Goal: Task Accomplishment & Management: Manage account settings

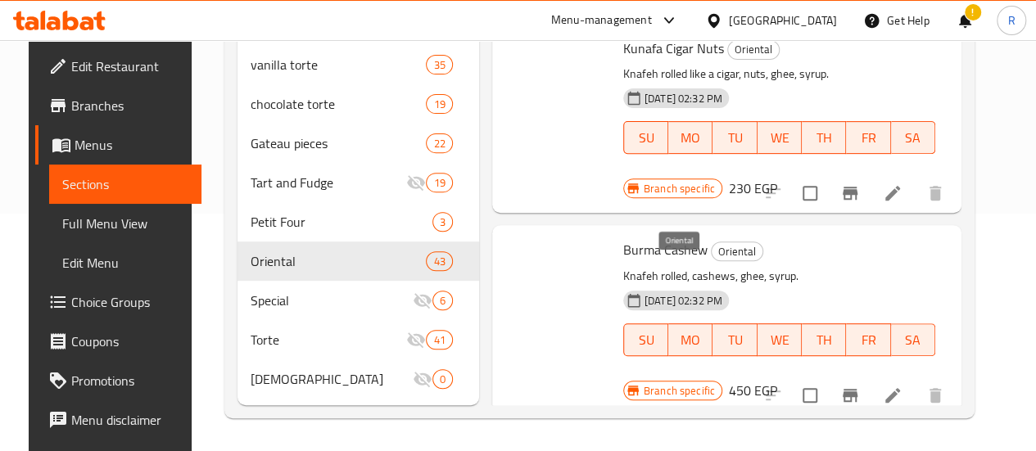
scroll to position [1273, 0]
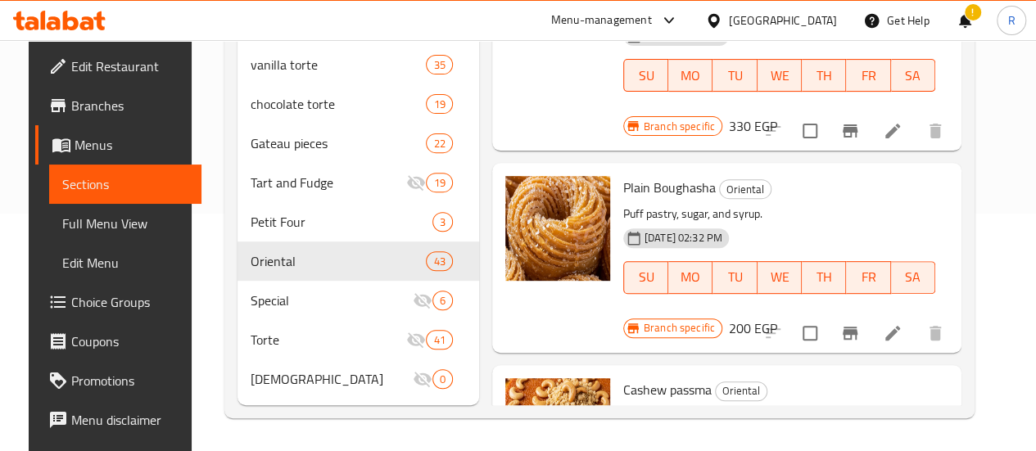
click at [652, 19] on div "Menu-management" at bounding box center [601, 21] width 101 height 20
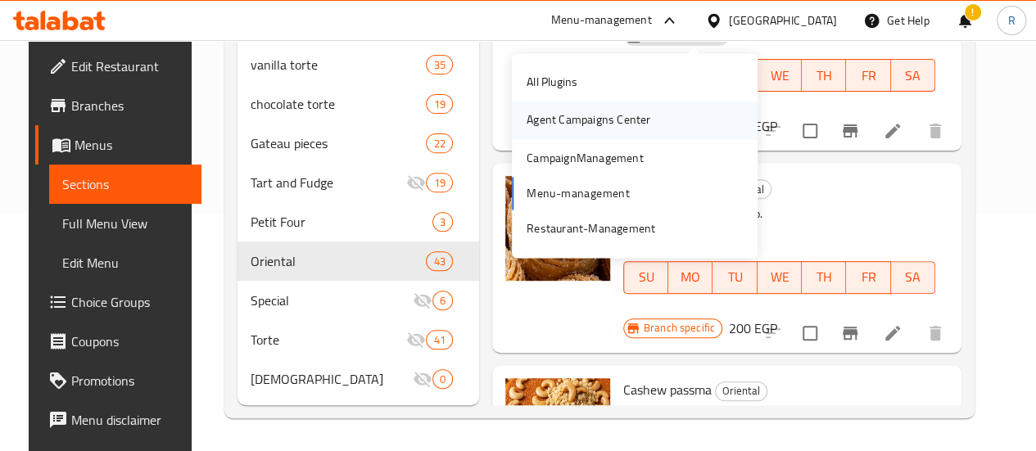
click at [600, 111] on div "Agent Campaigns Center" at bounding box center [589, 120] width 124 height 18
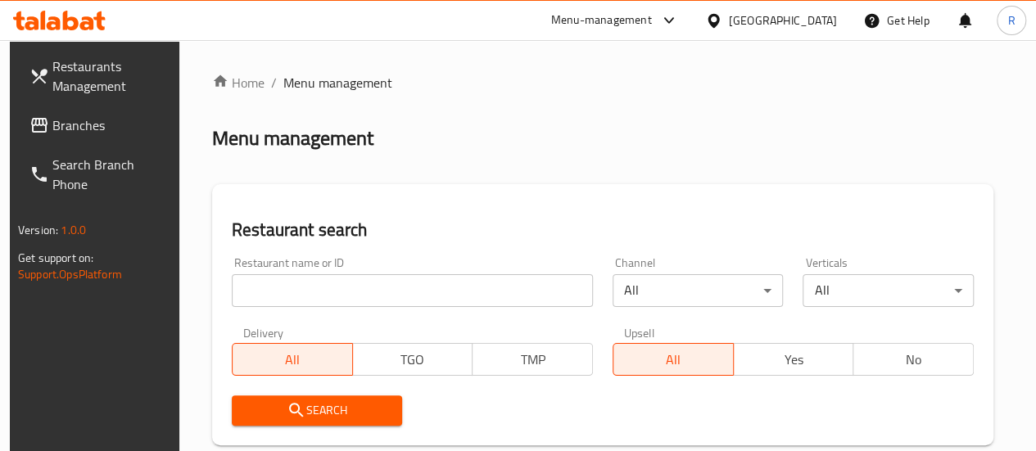
click at [299, 283] on input "search" at bounding box center [412, 290] width 361 height 33
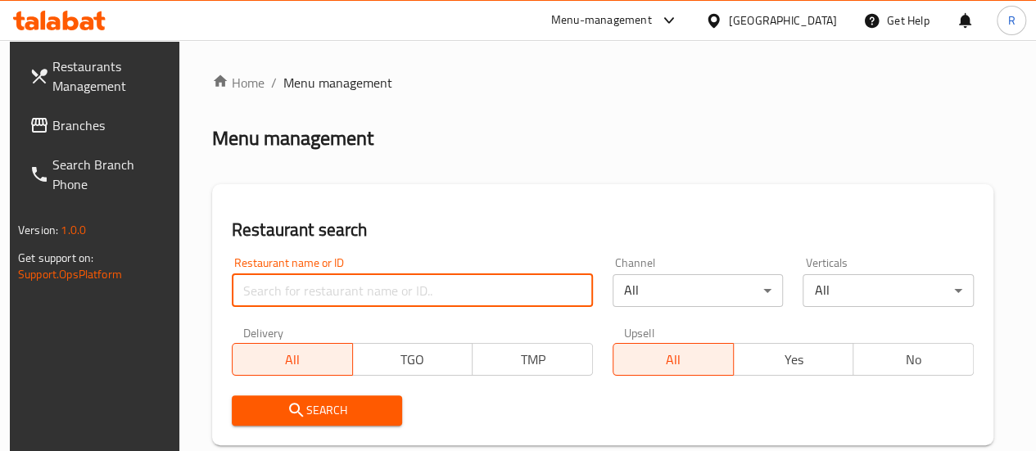
paste input "702358"
type input "702358"
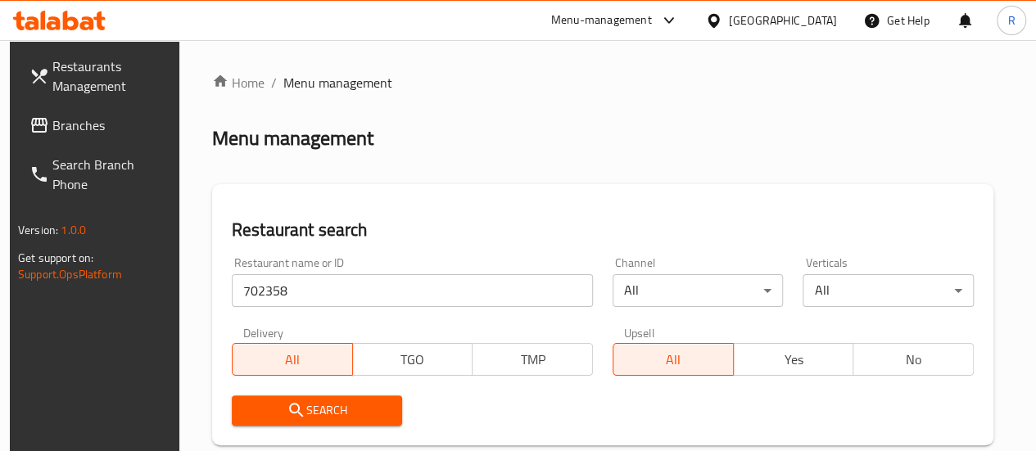
scroll to position [228, 0]
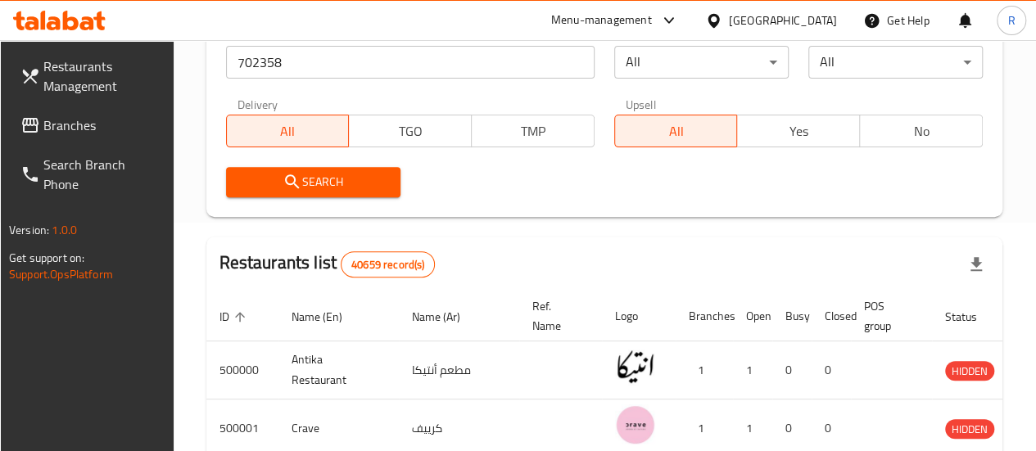
click at [361, 183] on span "Search" at bounding box center [313, 182] width 148 height 20
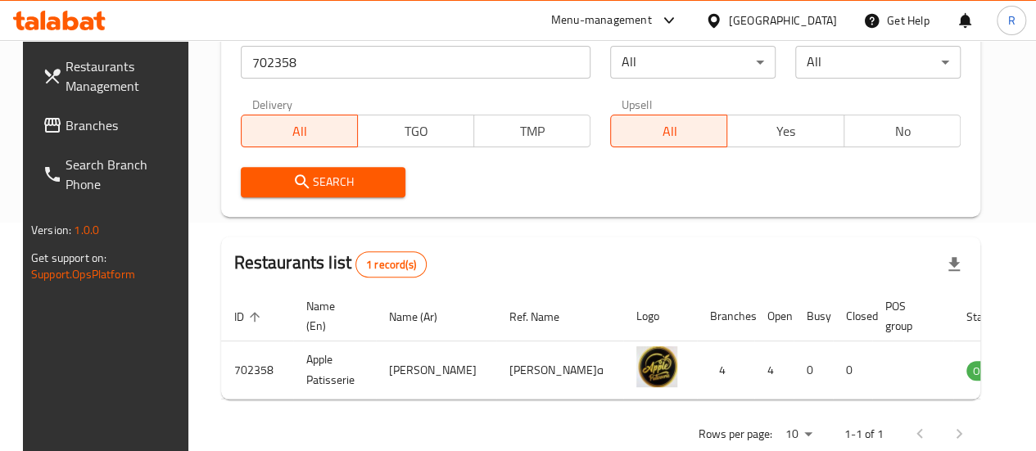
scroll to position [286, 0]
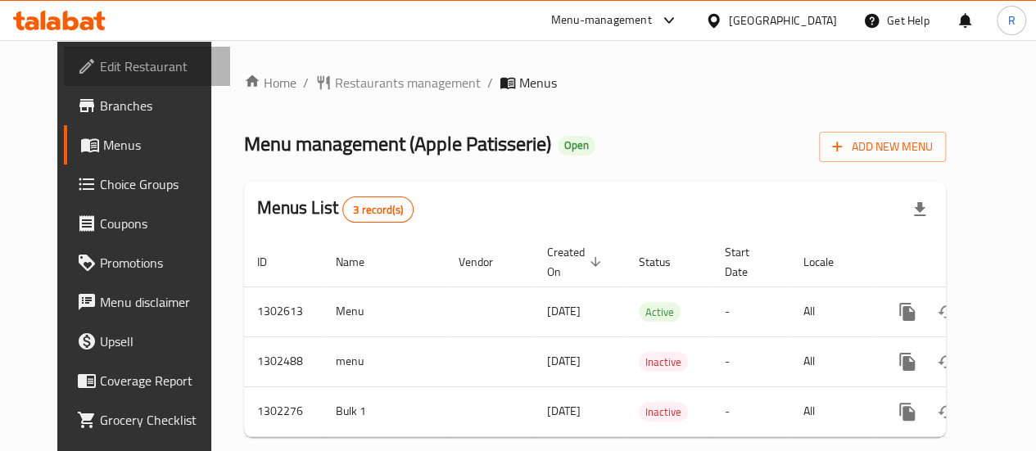
click at [117, 73] on span "Edit Restaurant" at bounding box center [158, 67] width 117 height 20
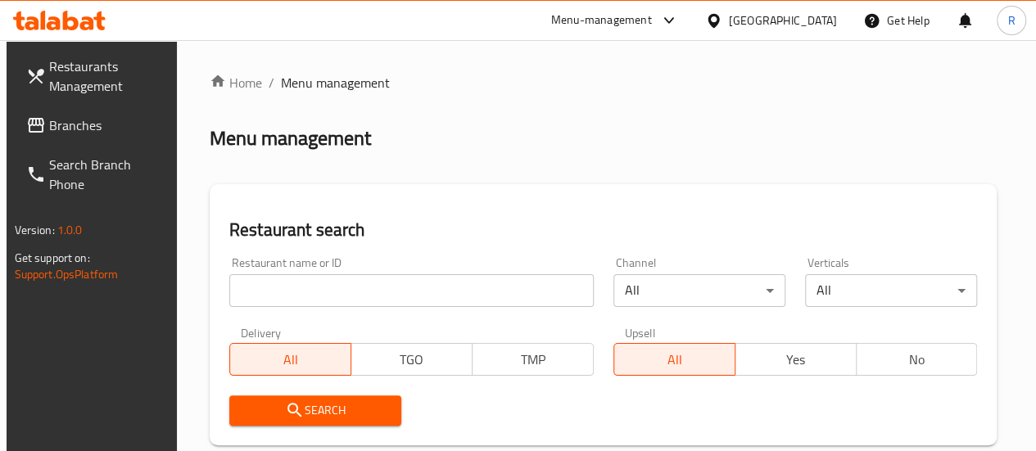
click at [652, 17] on div "Menu-management" at bounding box center [601, 21] width 101 height 20
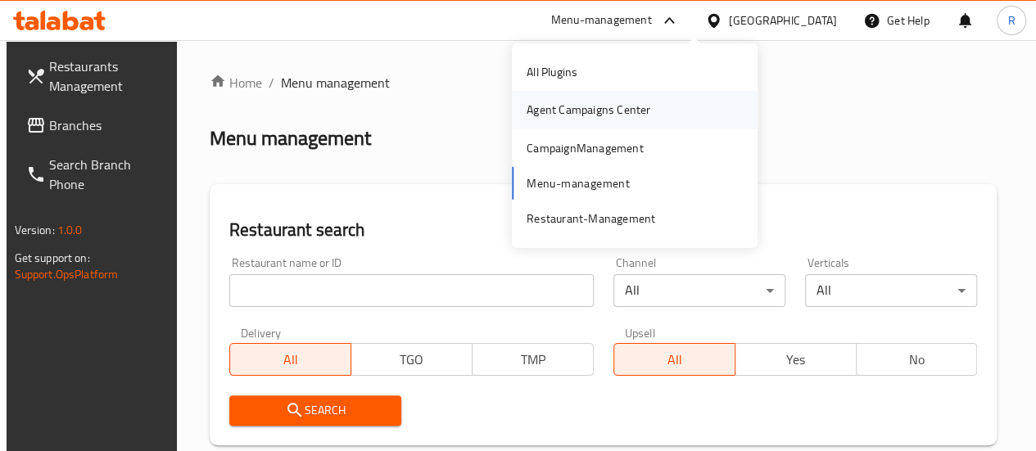
click at [652, 107] on div "Agent Campaigns Center" at bounding box center [588, 110] width 150 height 38
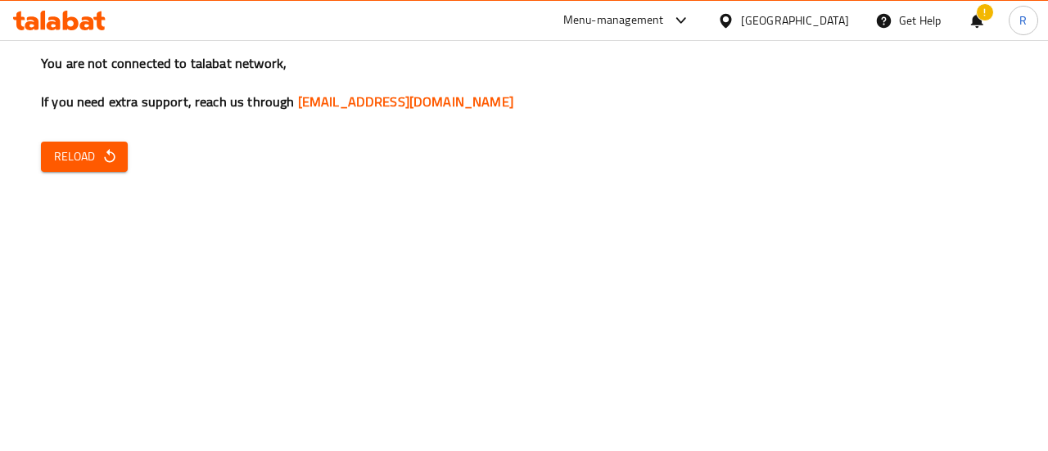
click at [664, 22] on div "Menu-management" at bounding box center [613, 21] width 101 height 20
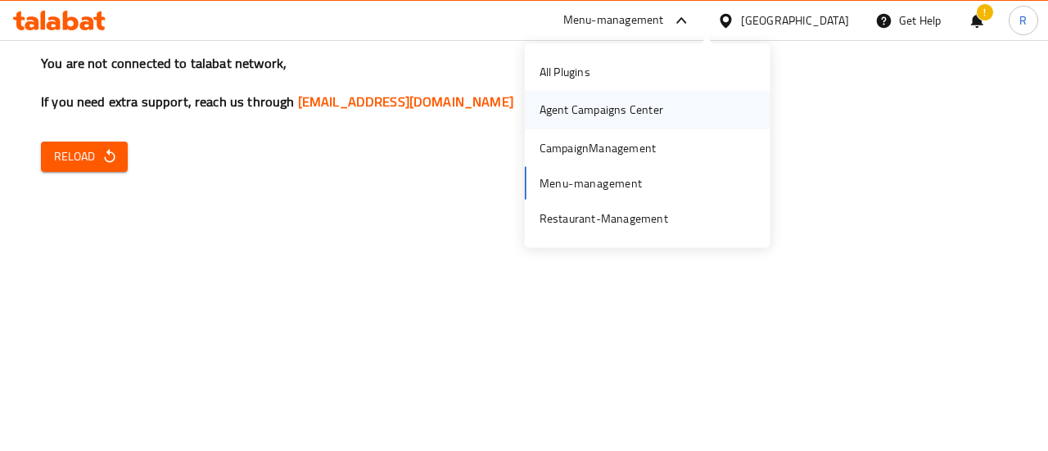
click at [644, 115] on div "Agent Campaigns Center" at bounding box center [602, 110] width 124 height 18
